Goal: Task Accomplishment & Management: Use online tool/utility

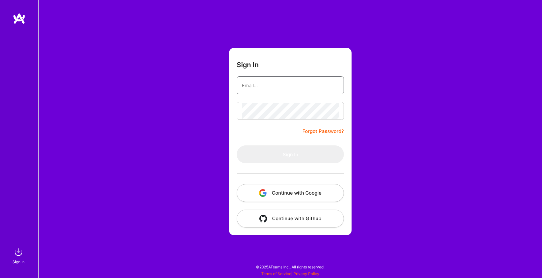
click at [271, 85] on input "email" at bounding box center [290, 85] width 97 height 16
type input "[EMAIL_ADDRESS][DOMAIN_NAME]"
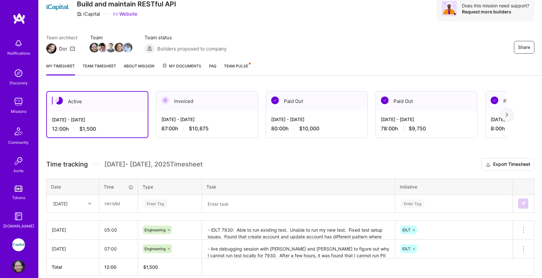
scroll to position [55, 0]
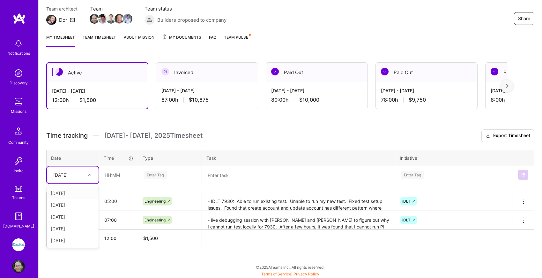
click at [84, 173] on div "[DATE]" at bounding box center [67, 175] width 35 height 11
click at [73, 217] on div "[DATE]" at bounding box center [73, 217] width 52 height 12
click at [108, 175] on input "text" at bounding box center [119, 174] width 38 height 17
type input "07:00"
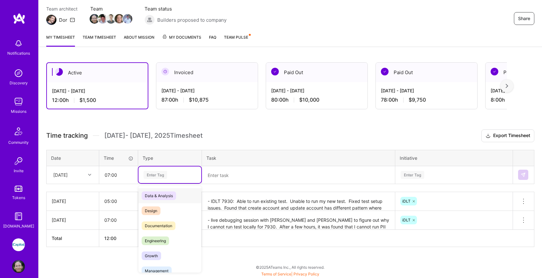
click at [154, 176] on div "Enter Tag" at bounding box center [156, 175] width 24 height 10
click at [157, 242] on span "Engineering" at bounding box center [155, 240] width 27 height 9
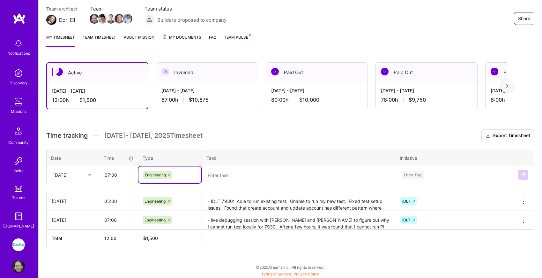
click at [277, 202] on textarea "- IDLT 7930: Able to run existing test. Unable to run my new test. Fixed test s…" at bounding box center [299, 202] width 192 height 18
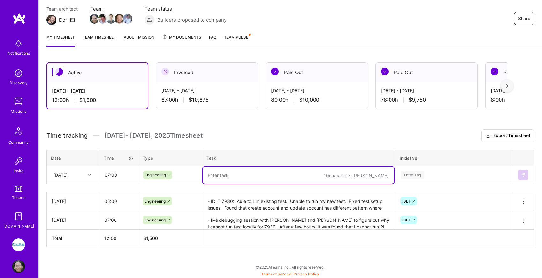
click at [265, 176] on textarea at bounding box center [299, 175] width 192 height 17
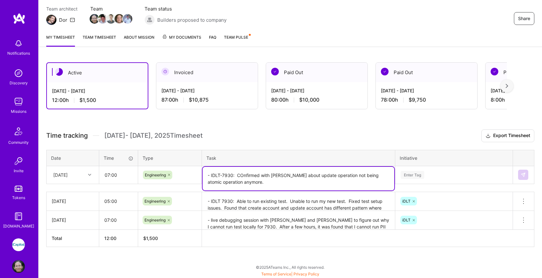
click at [243, 176] on textarea "- IDLT-7930: COnfirmed with [PERSON_NAME] about update operation not being atom…" at bounding box center [299, 179] width 192 height 24
click at [248, 181] on textarea "- IDLT-7930: Confirmed with [PERSON_NAME] about update operation not being atom…" at bounding box center [299, 179] width 192 height 24
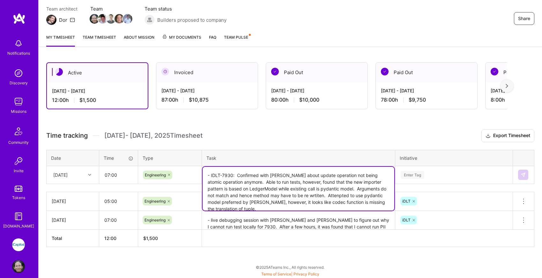
type textarea "- IDLT-7930: Confirmed with [PERSON_NAME] about update operation not being atom…"
click at [444, 174] on div "Enter Tag" at bounding box center [454, 174] width 117 height 17
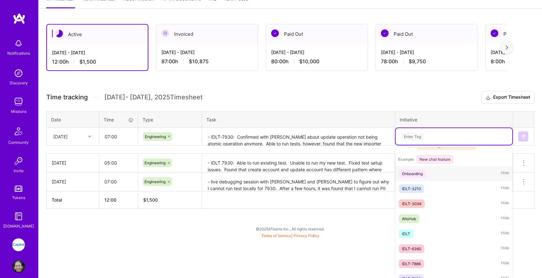
scroll to position [106, 0]
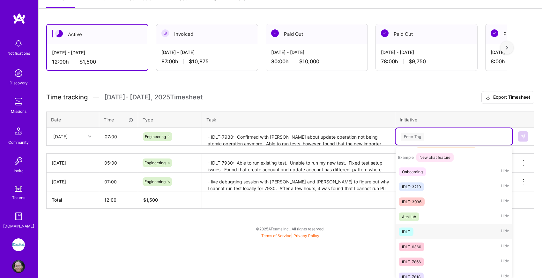
click at [412, 228] on span "iDLT" at bounding box center [406, 231] width 15 height 9
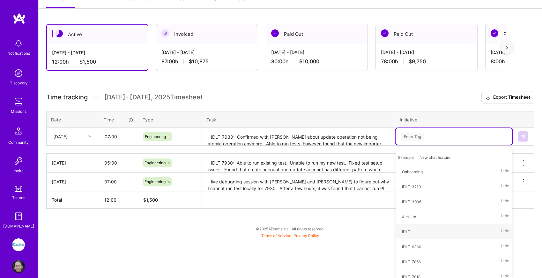
scroll to position [55, 0]
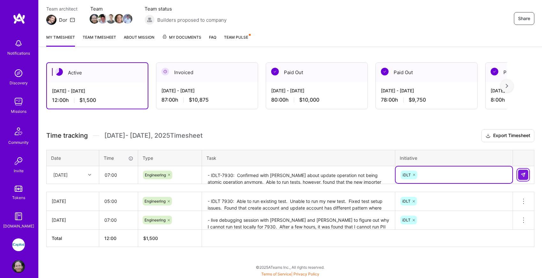
click at [527, 174] on button at bounding box center [524, 175] width 10 height 10
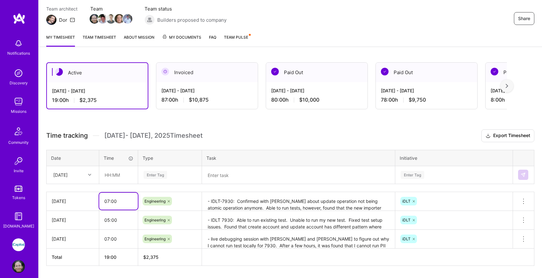
click at [108, 202] on input "07:00" at bounding box center [118, 201] width 39 height 17
type input "08:00"
click at [235, 132] on h3 "Time tracking [DATE] - [DATE] Timesheet Export Timesheet" at bounding box center [290, 135] width 489 height 13
